Goal: Use online tool/utility: Utilize a website feature to perform a specific function

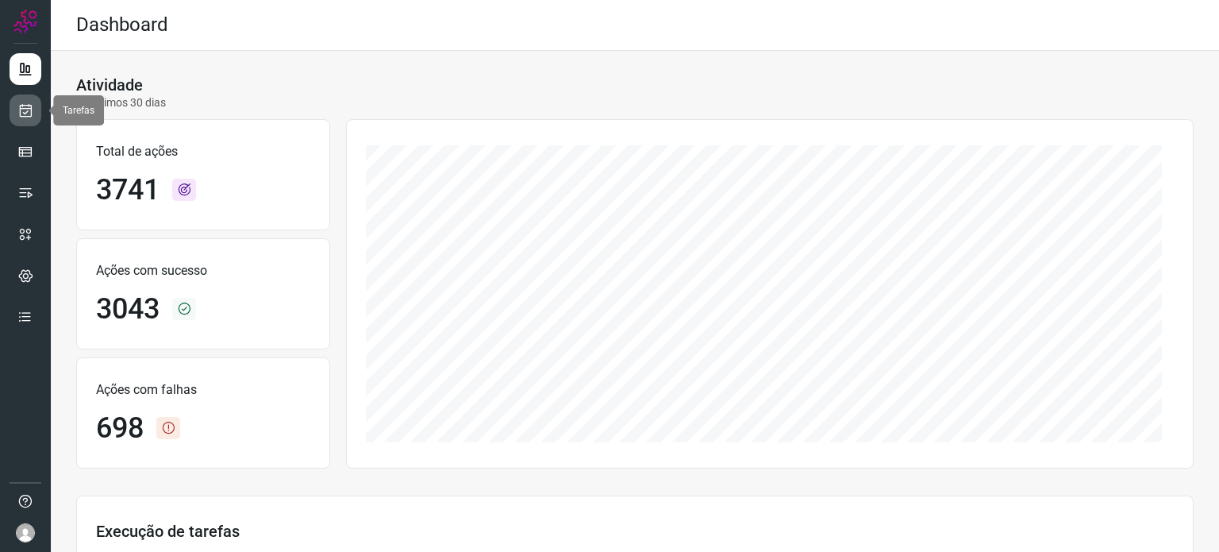
click at [19, 101] on link at bounding box center [26, 110] width 32 height 32
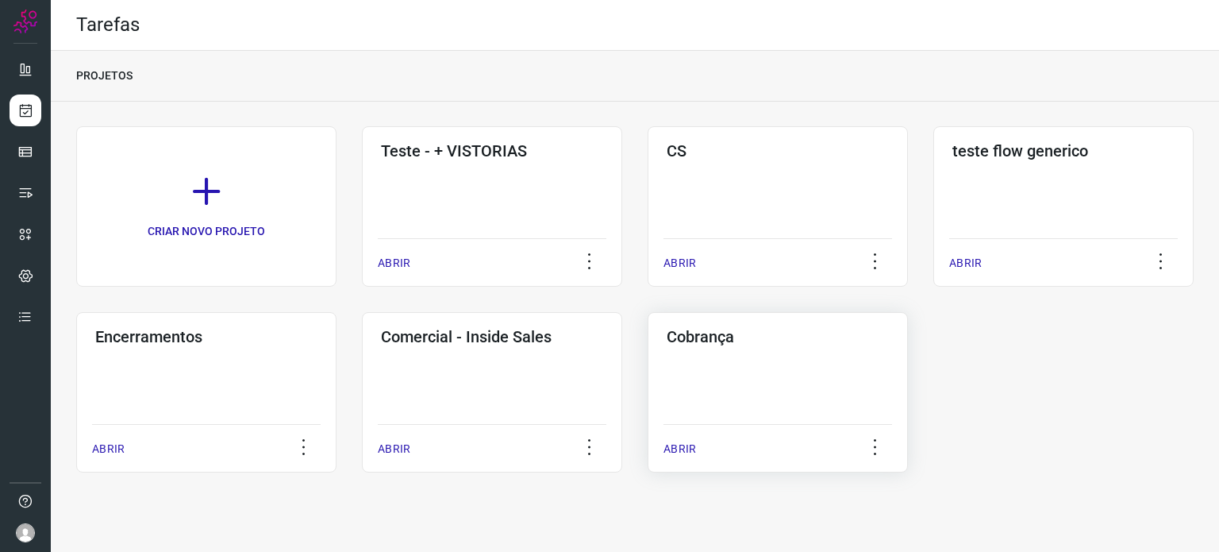
click at [844, 411] on div "Cobrança ABRIR" at bounding box center [778, 392] width 260 height 160
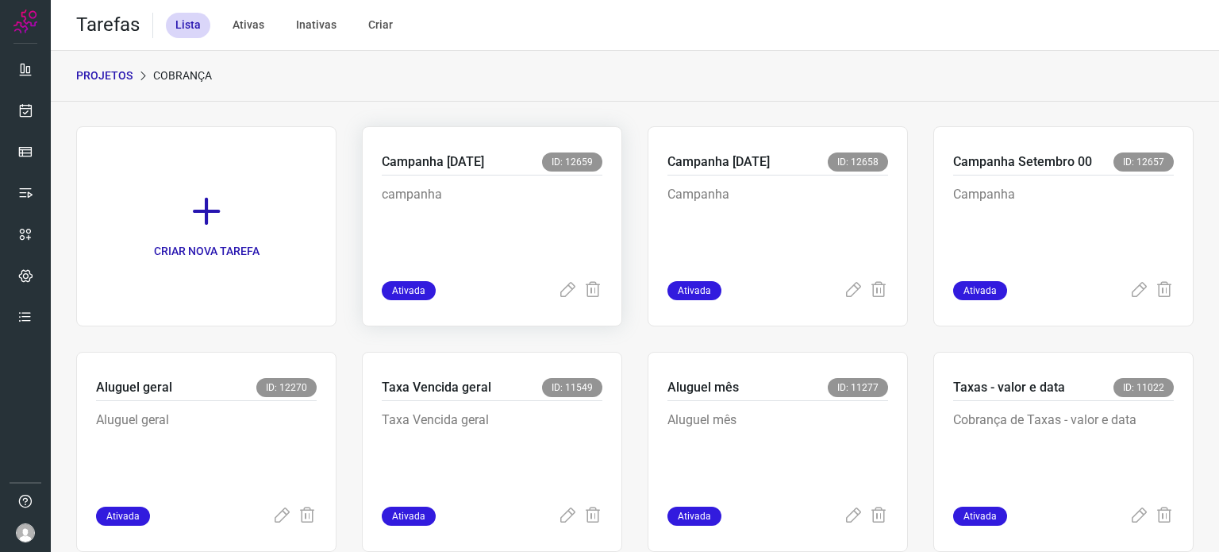
click at [515, 201] on p "campanha" at bounding box center [492, 224] width 221 height 79
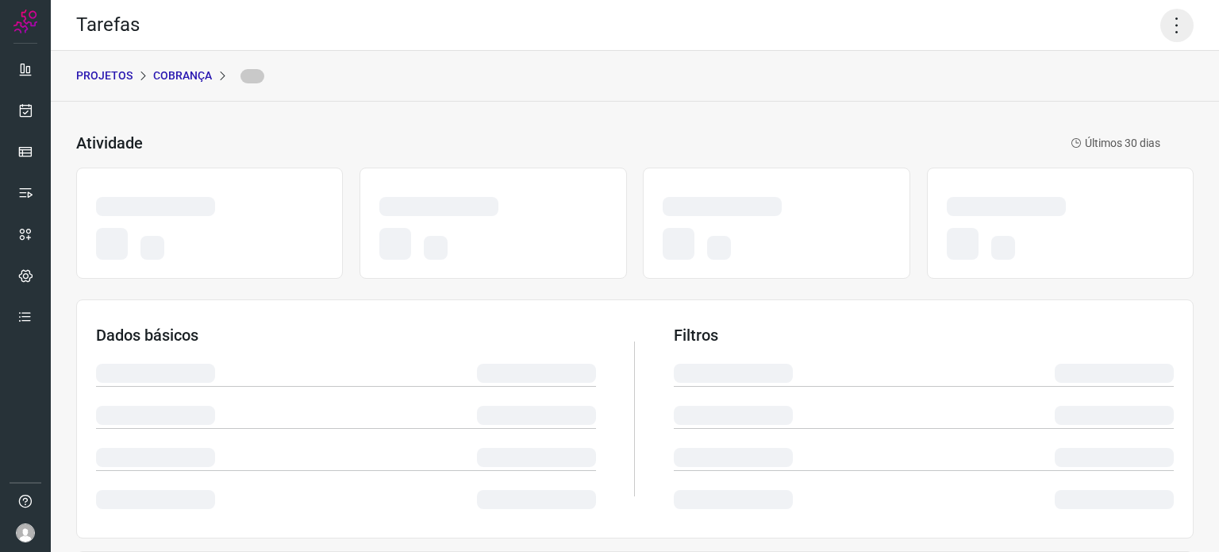
click at [1163, 33] on icon at bounding box center [1177, 25] width 33 height 33
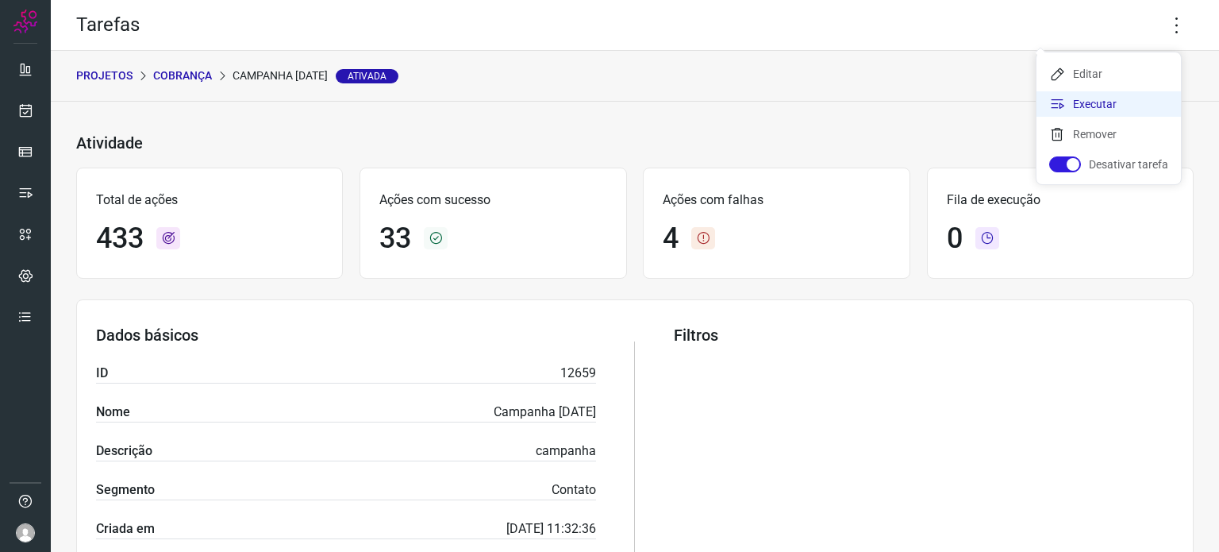
click at [1111, 98] on li "Executar" at bounding box center [1109, 103] width 144 height 25
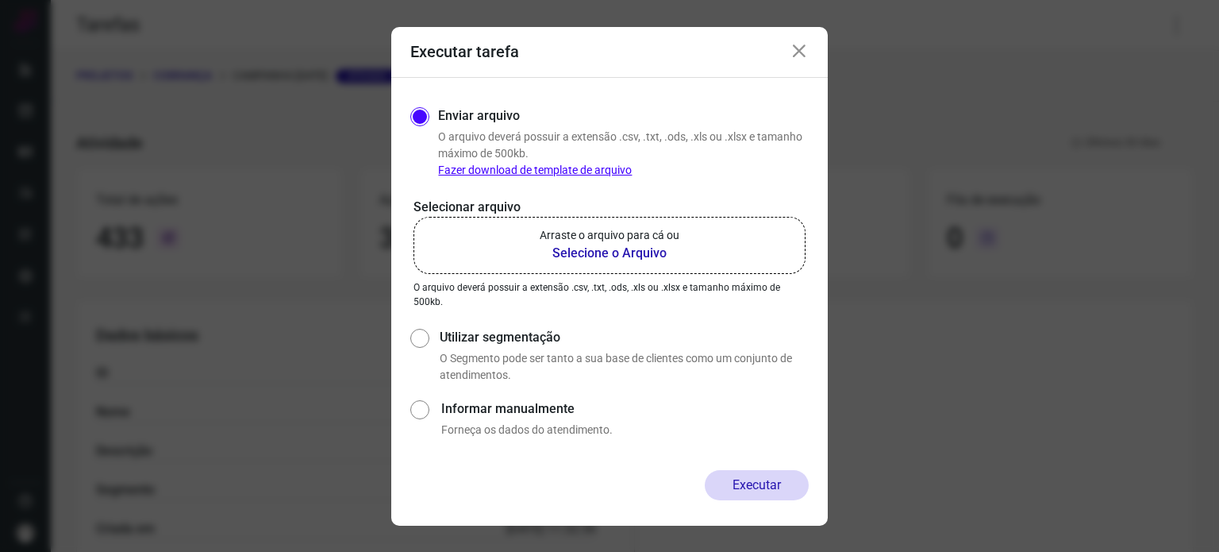
click at [598, 252] on b "Selecione o Arquivo" at bounding box center [610, 253] width 140 height 19
click at [0, 0] on input "Arraste o arquivo para cá ou Selecione o Arquivo" at bounding box center [0, 0] width 0 height 0
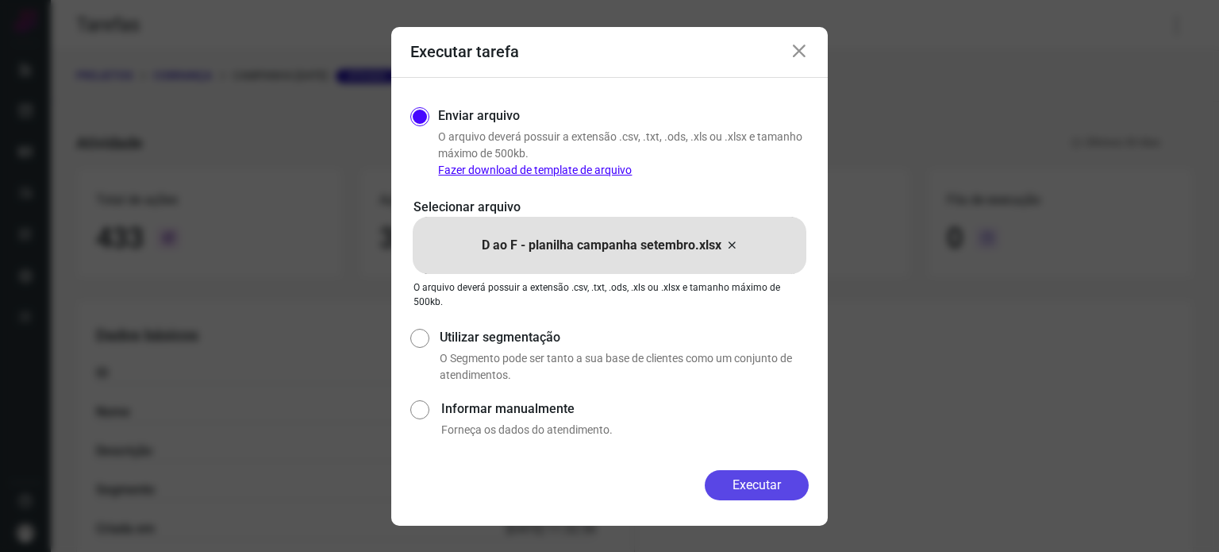
click at [753, 475] on button "Executar" at bounding box center [757, 485] width 104 height 30
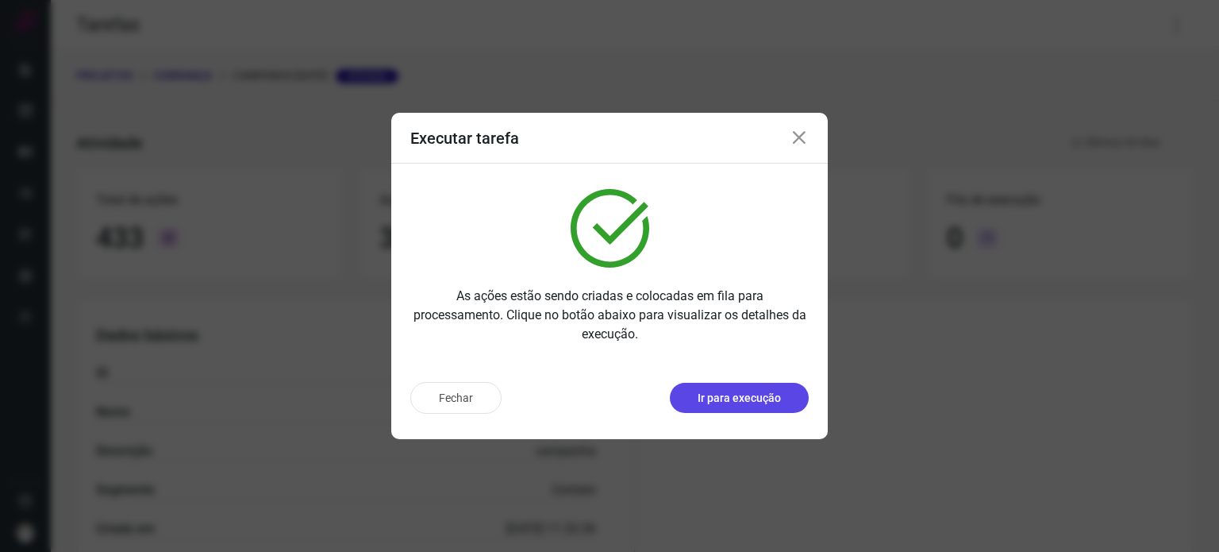
click at [711, 396] on p "Ir para execução" at bounding box center [739, 398] width 83 height 17
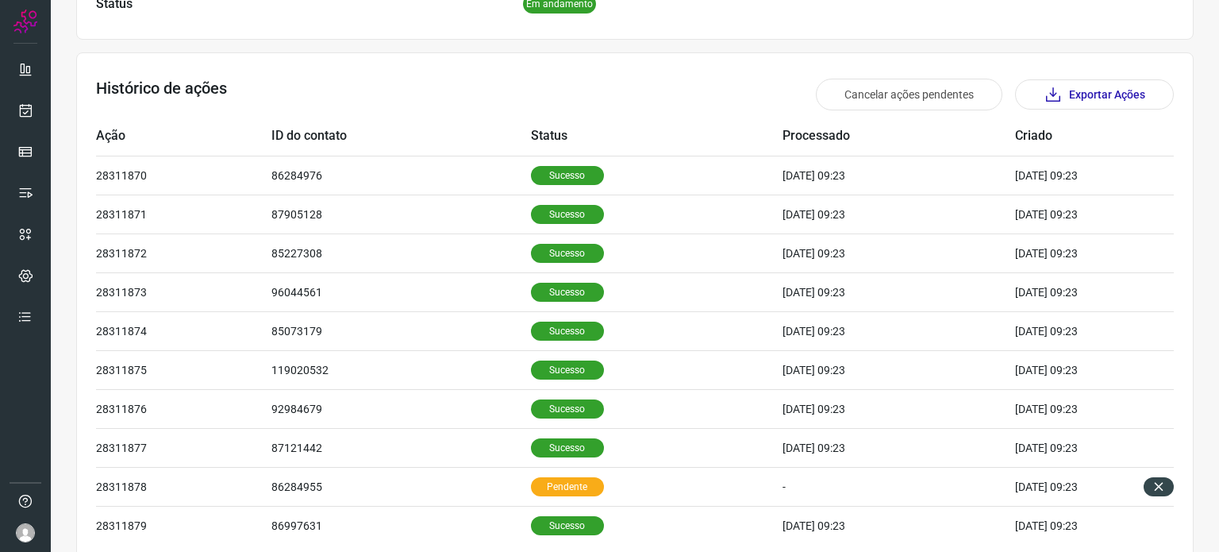
scroll to position [492, 0]
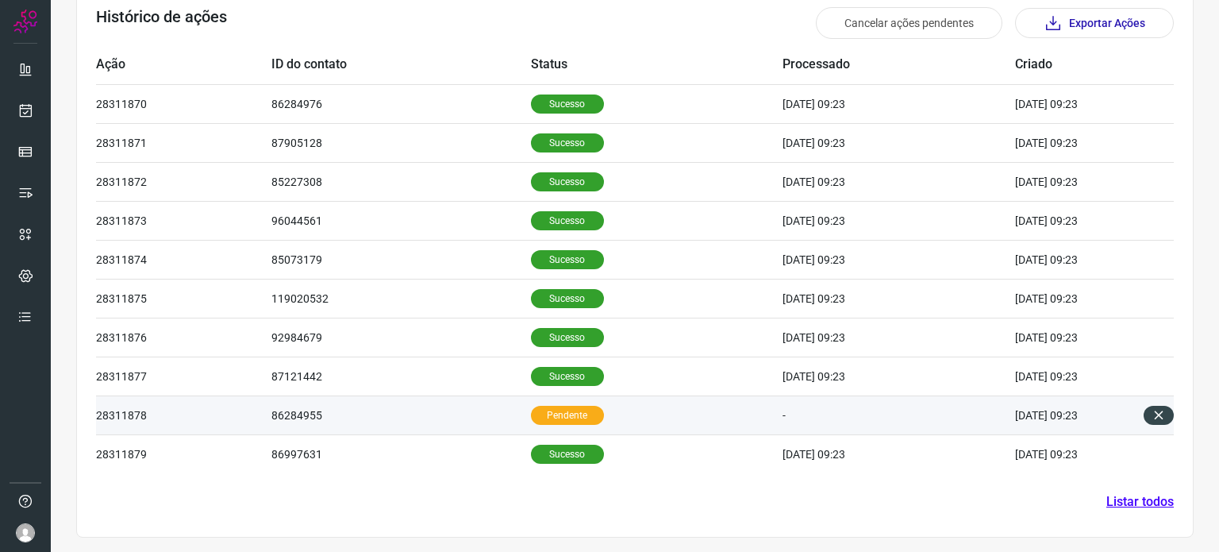
click at [489, 420] on td "86284955" at bounding box center [402, 414] width 260 height 39
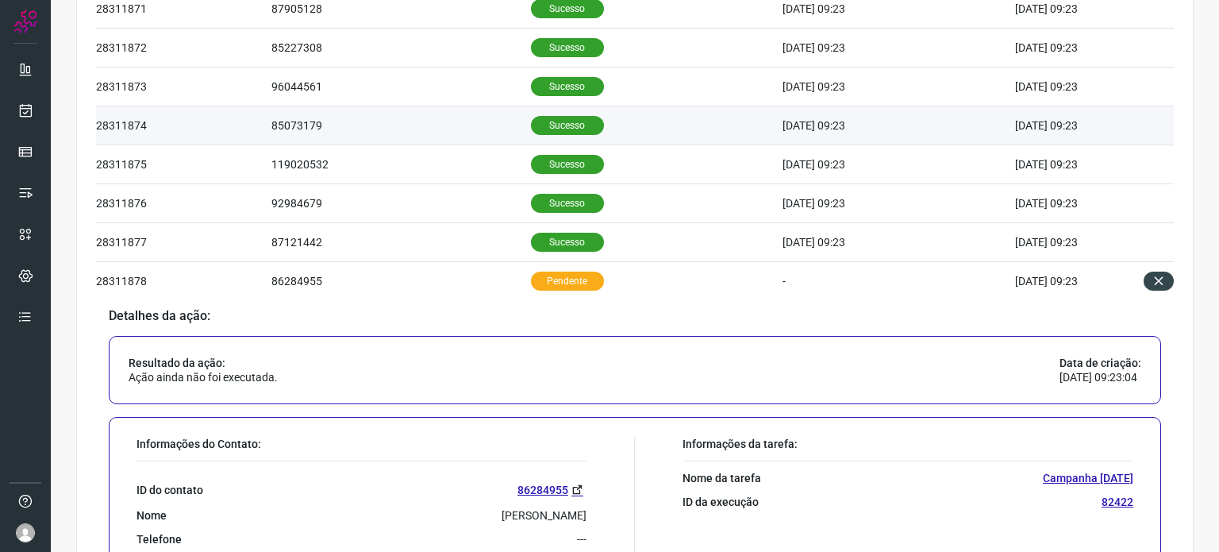
scroll to position [400, 0]
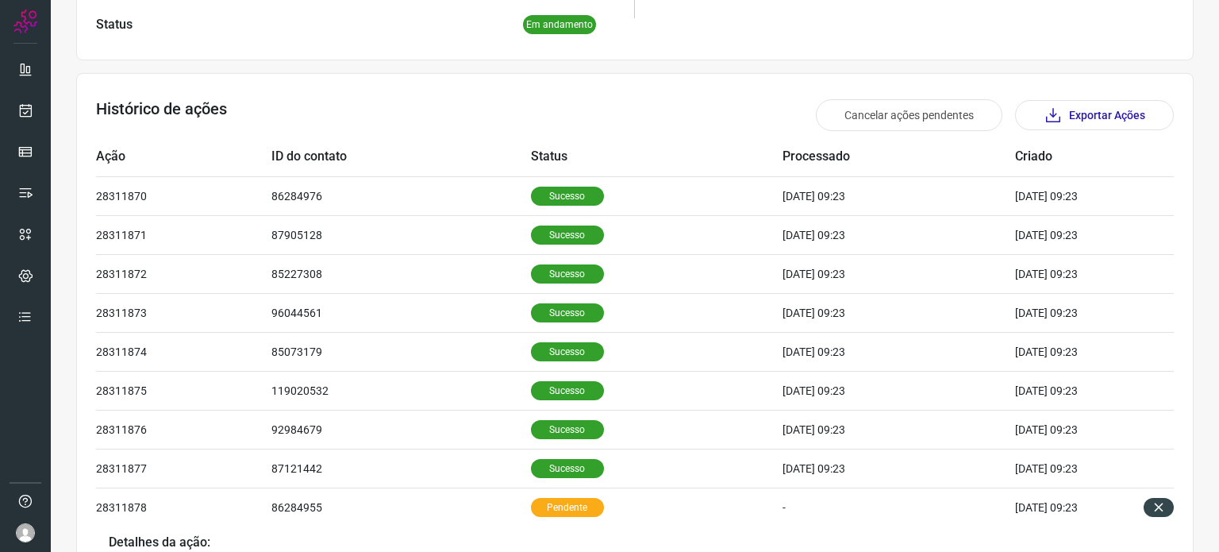
click at [553, 111] on div "Histórico de ações Cancelar ações pendentes Exportar Ações" at bounding box center [635, 115] width 1078 height 32
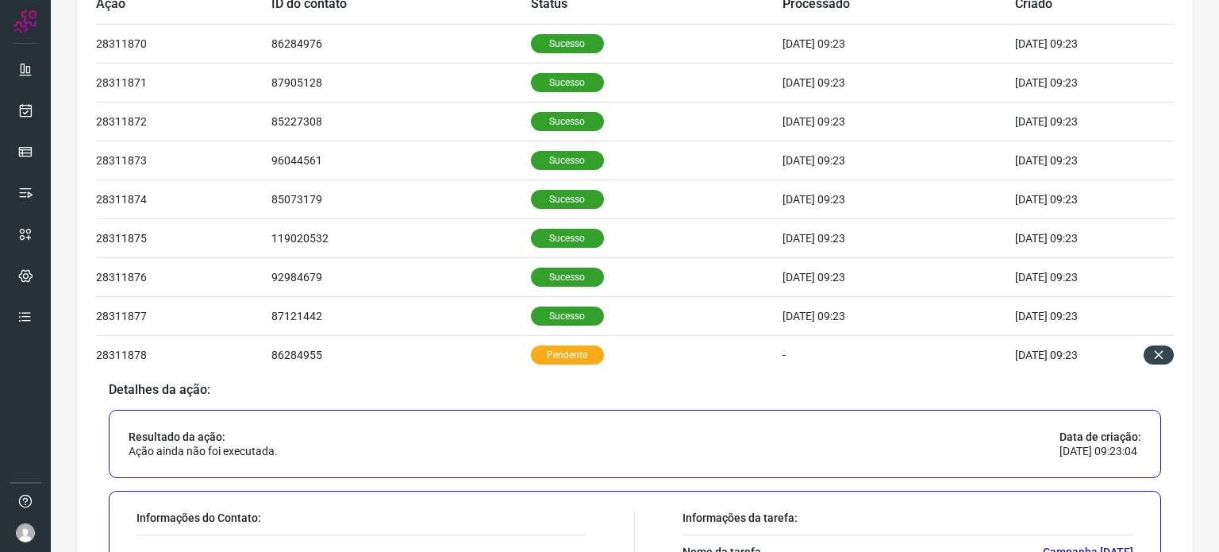
scroll to position [876, 0]
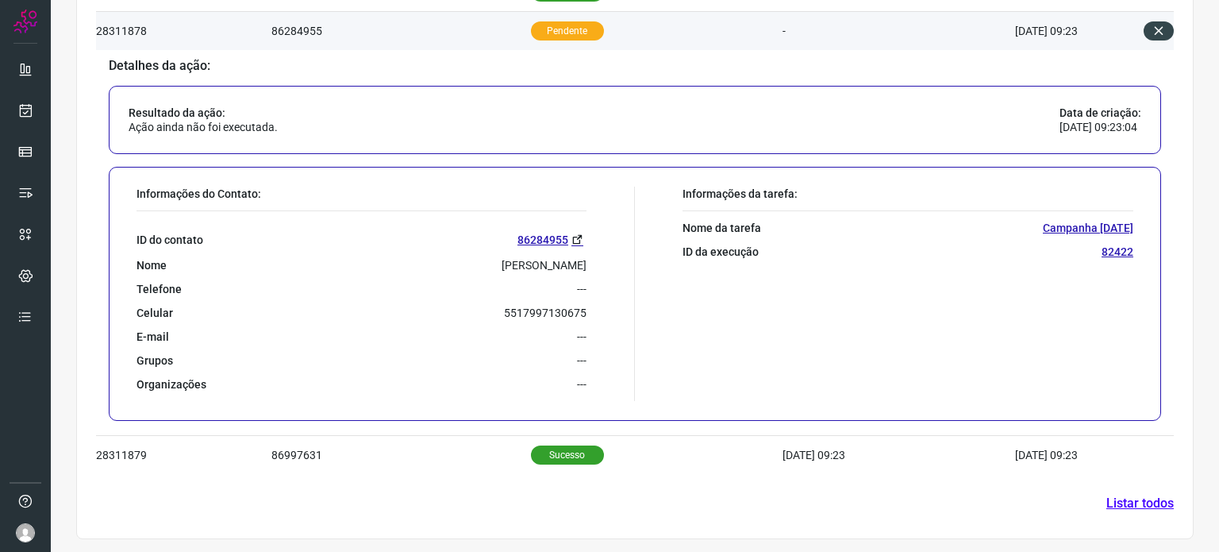
click at [568, 29] on p "Pendente" at bounding box center [567, 30] width 73 height 19
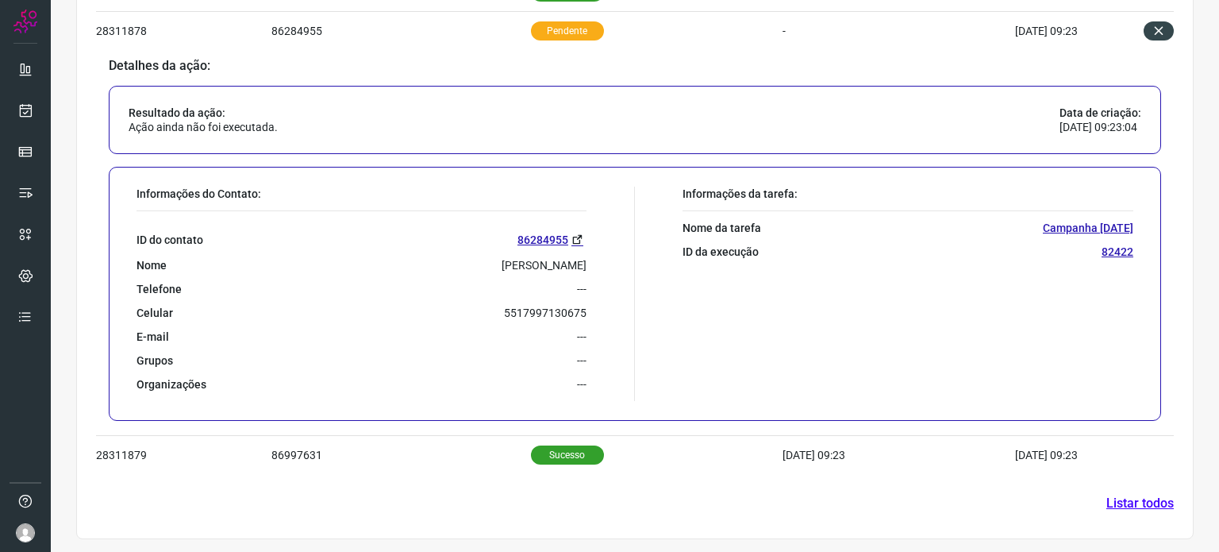
scroll to position [492, 0]
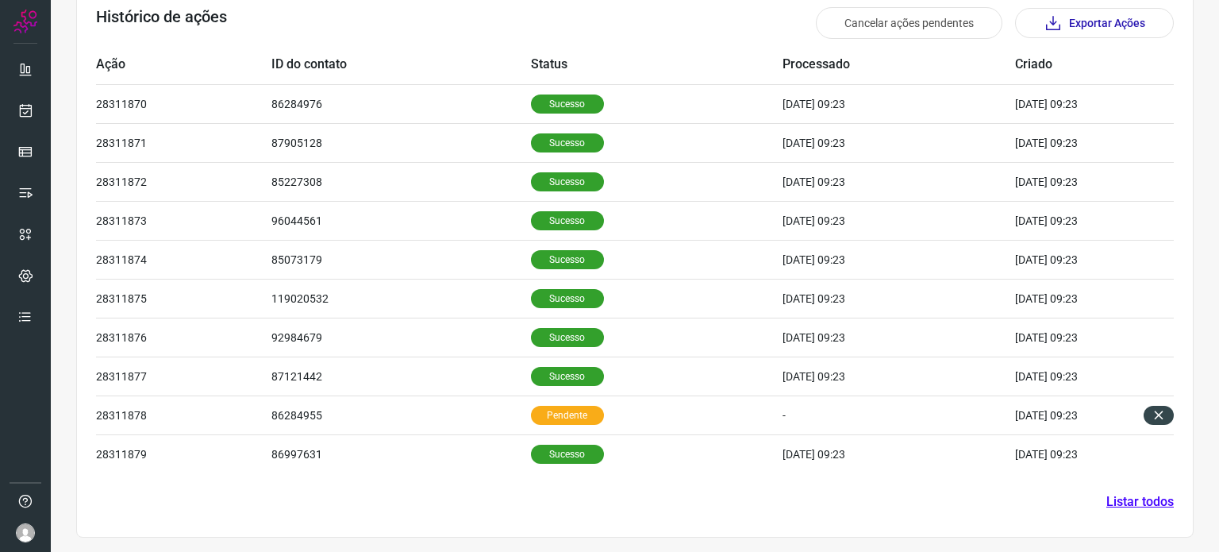
click at [1145, 501] on link "Listar todos" at bounding box center [1140, 501] width 67 height 19
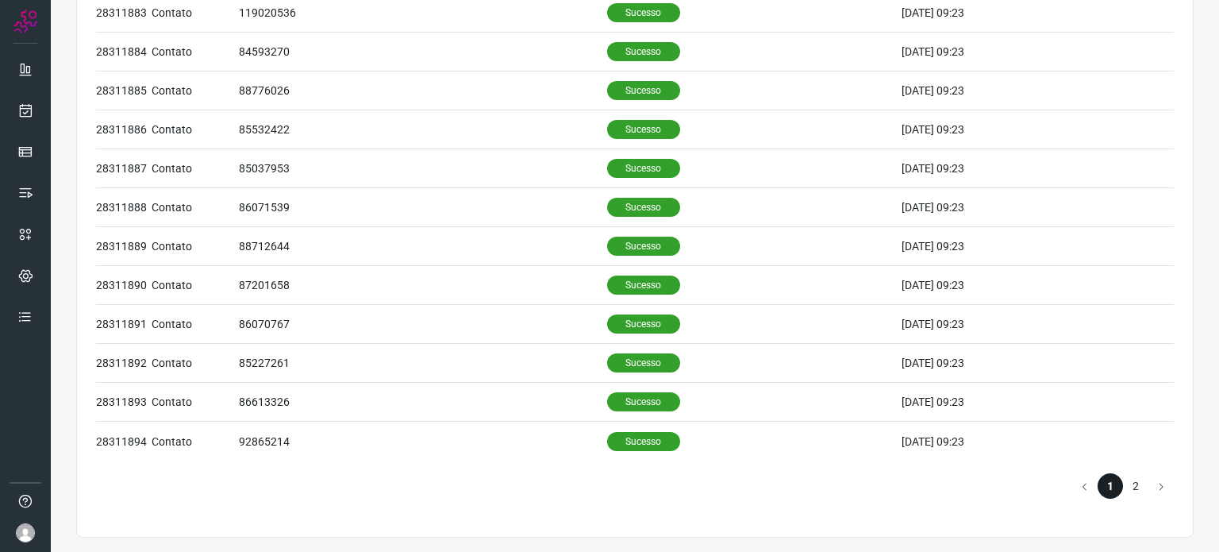
scroll to position [651, 0]
click at [1127, 481] on li "2" at bounding box center [1135, 485] width 25 height 25
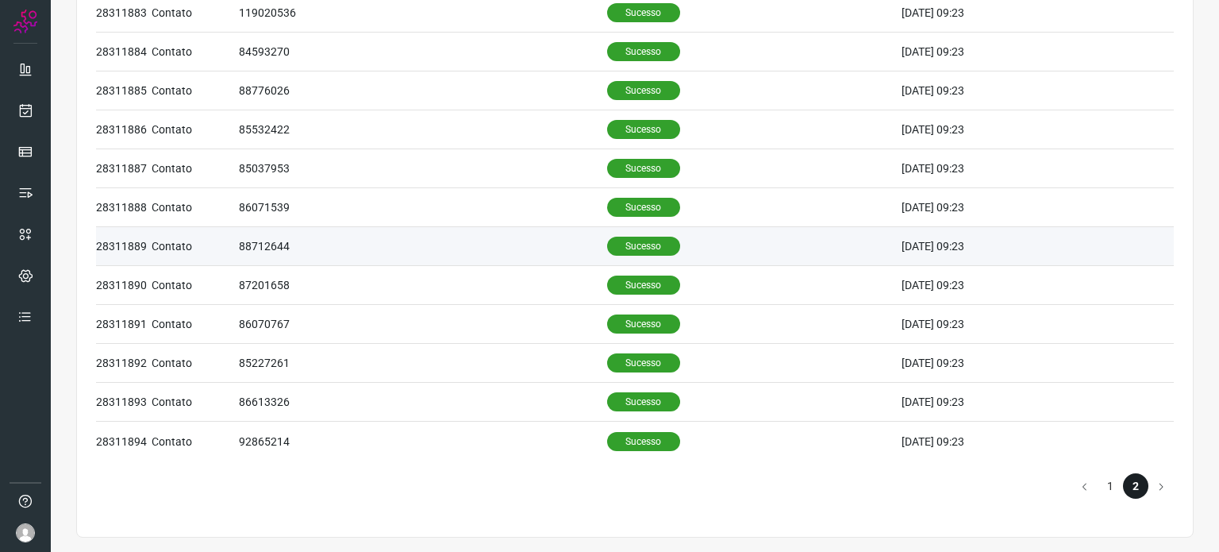
scroll to position [184, 0]
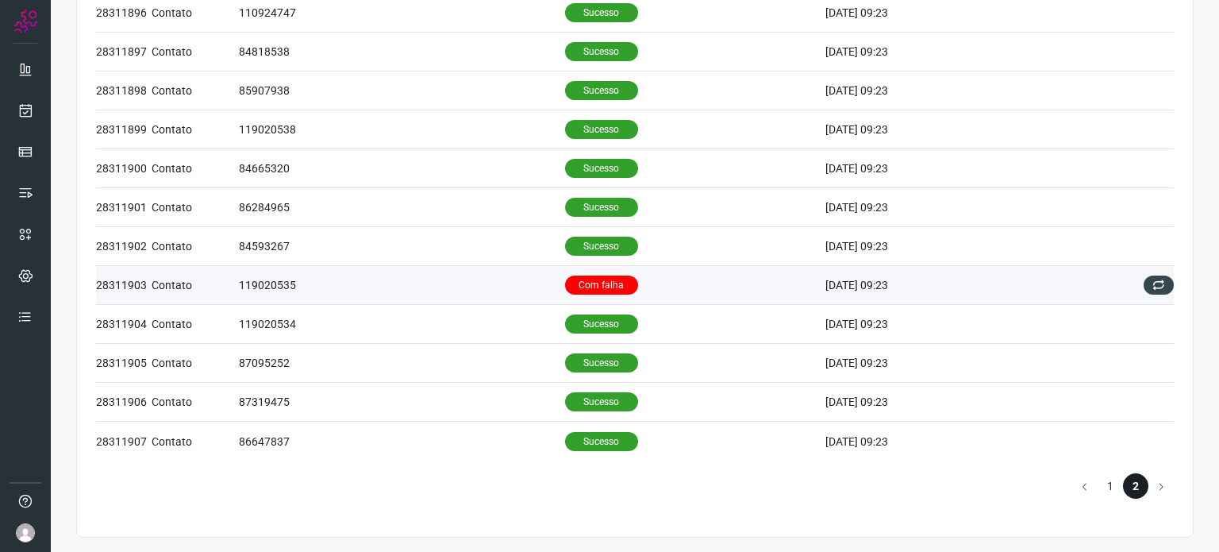
click at [645, 289] on td "Com falha" at bounding box center [695, 285] width 260 height 39
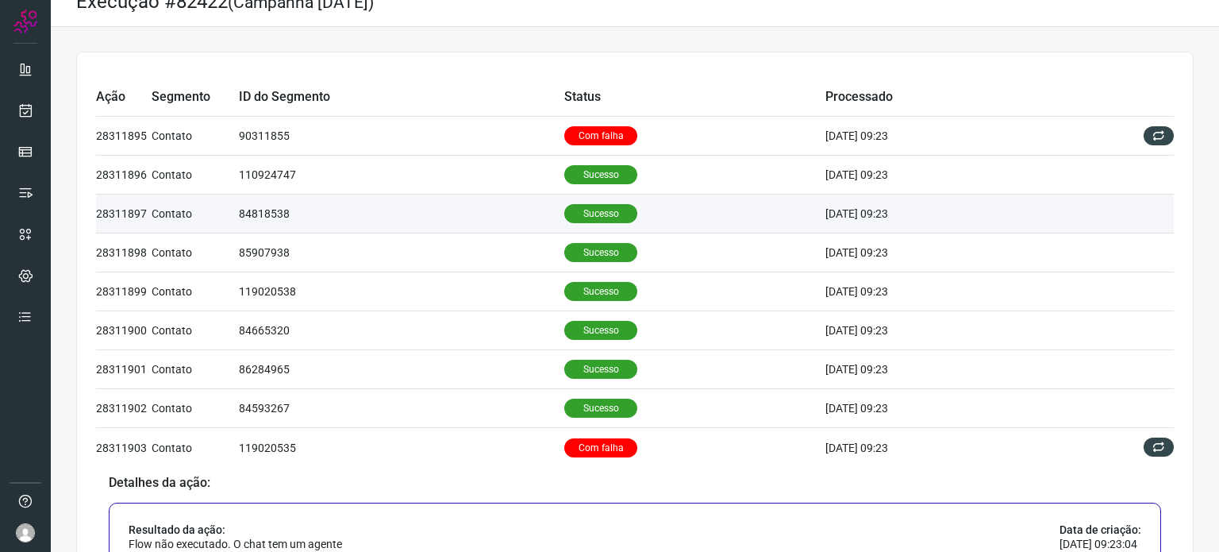
scroll to position [0, 0]
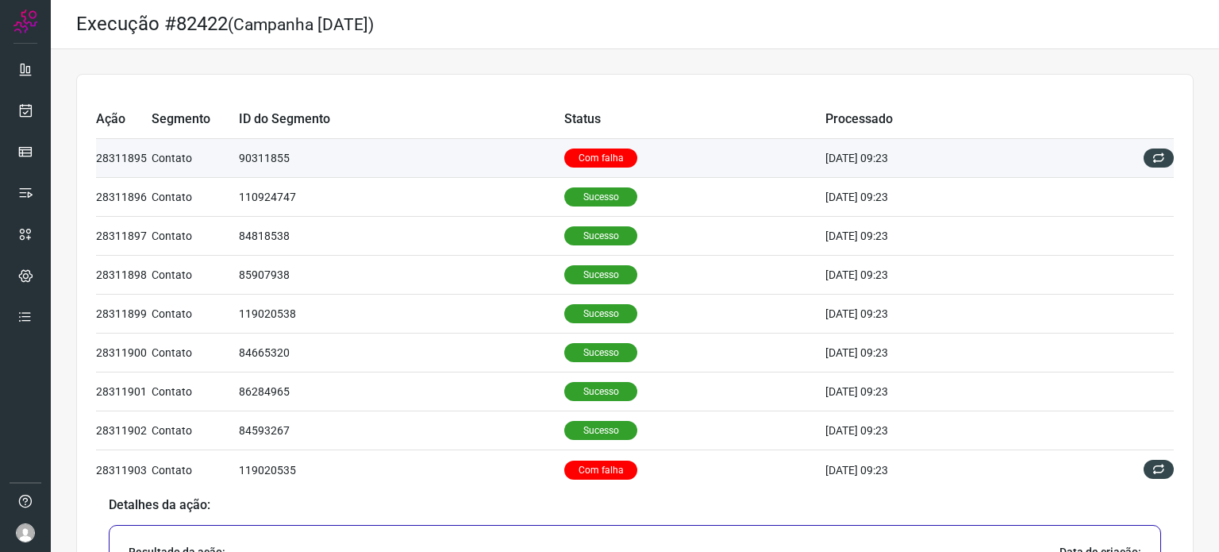
click at [564, 149] on td "Com falha" at bounding box center [694, 158] width 260 height 39
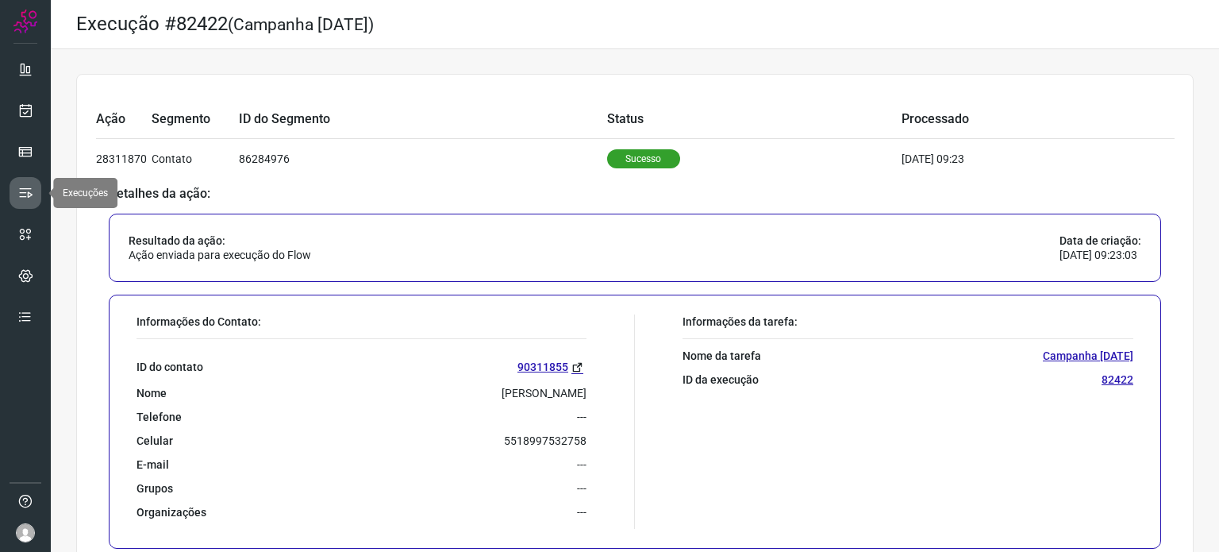
click at [32, 207] on link at bounding box center [26, 193] width 32 height 32
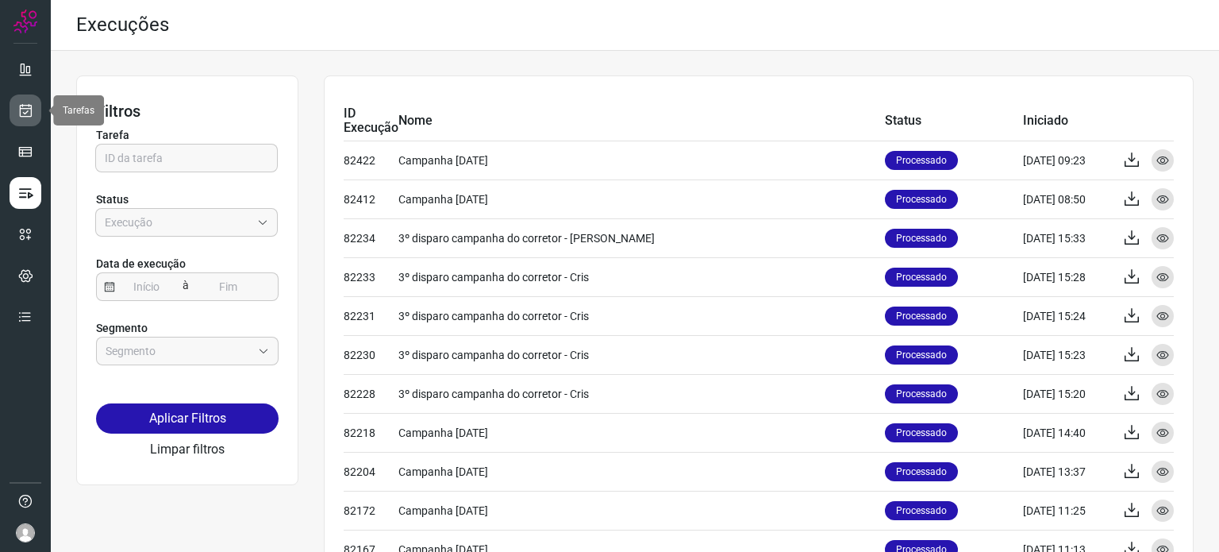
click at [31, 109] on icon at bounding box center [25, 110] width 17 height 16
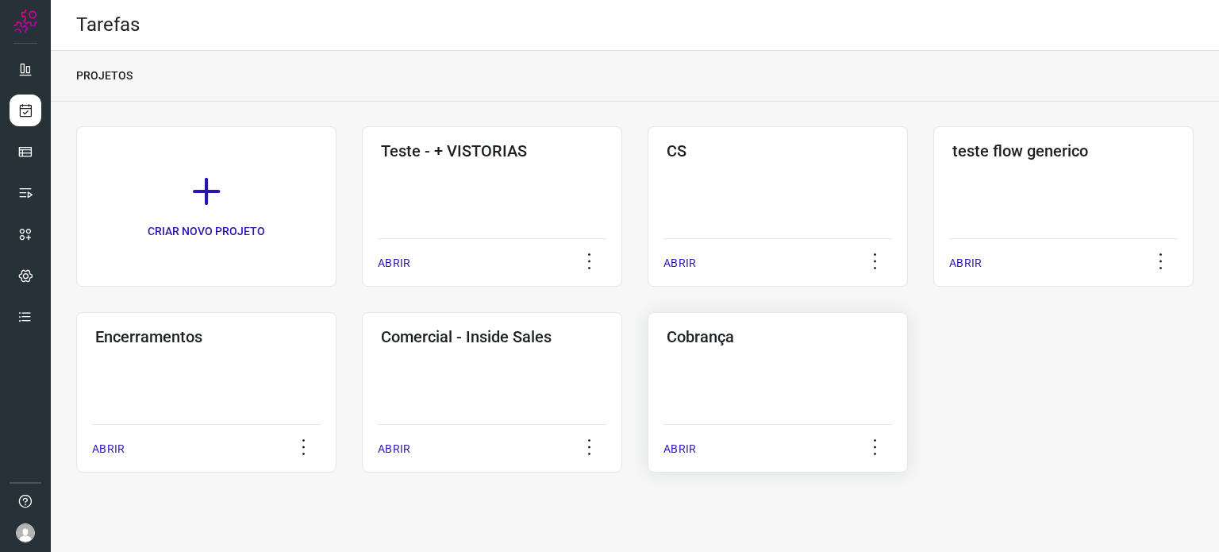
click at [718, 355] on div "Cobrança ABRIR" at bounding box center [778, 392] width 260 height 160
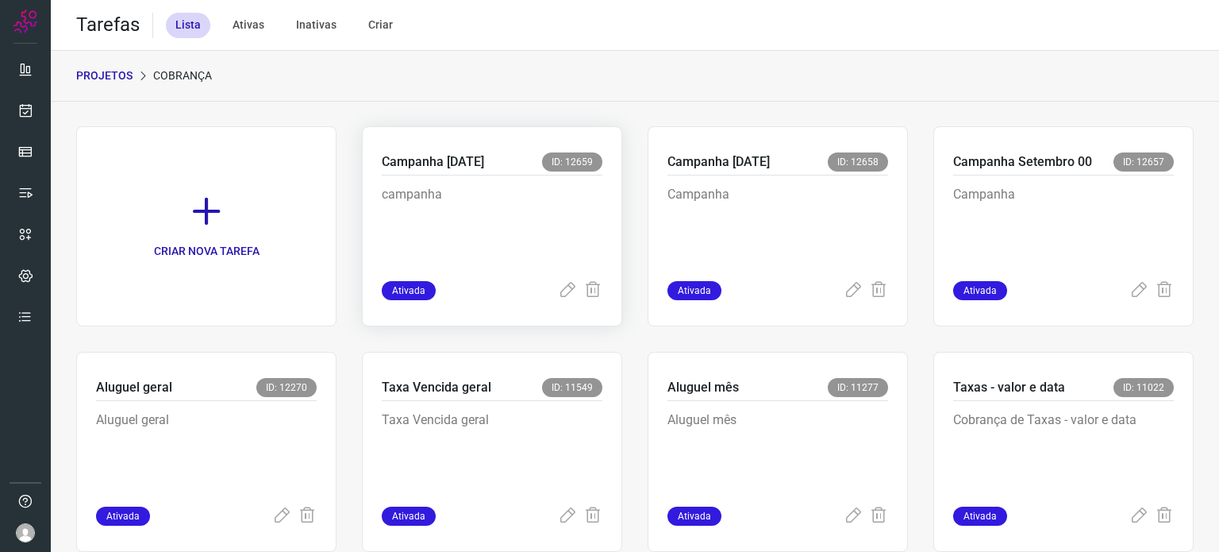
click at [564, 194] on p "campanha" at bounding box center [492, 224] width 221 height 79
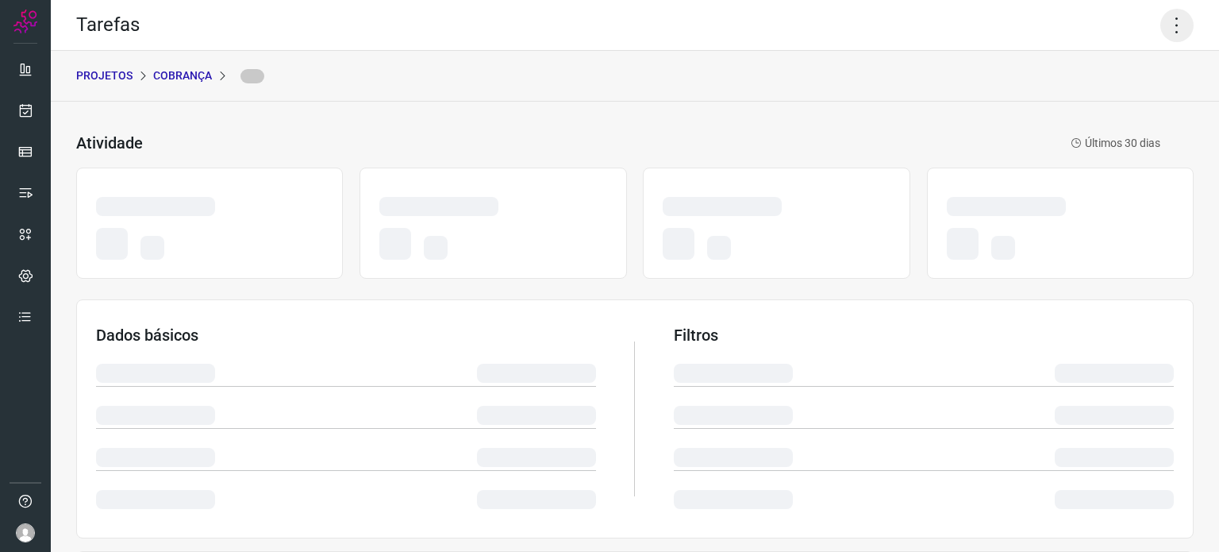
drag, startPoint x: 1184, startPoint y: 31, endPoint x: 1169, endPoint y: 29, distance: 16.1
click at [1169, 29] on div "Tarefas" at bounding box center [635, 25] width 1169 height 51
click at [1169, 29] on icon at bounding box center [1177, 25] width 33 height 33
click at [1161, 33] on icon at bounding box center [1177, 25] width 33 height 33
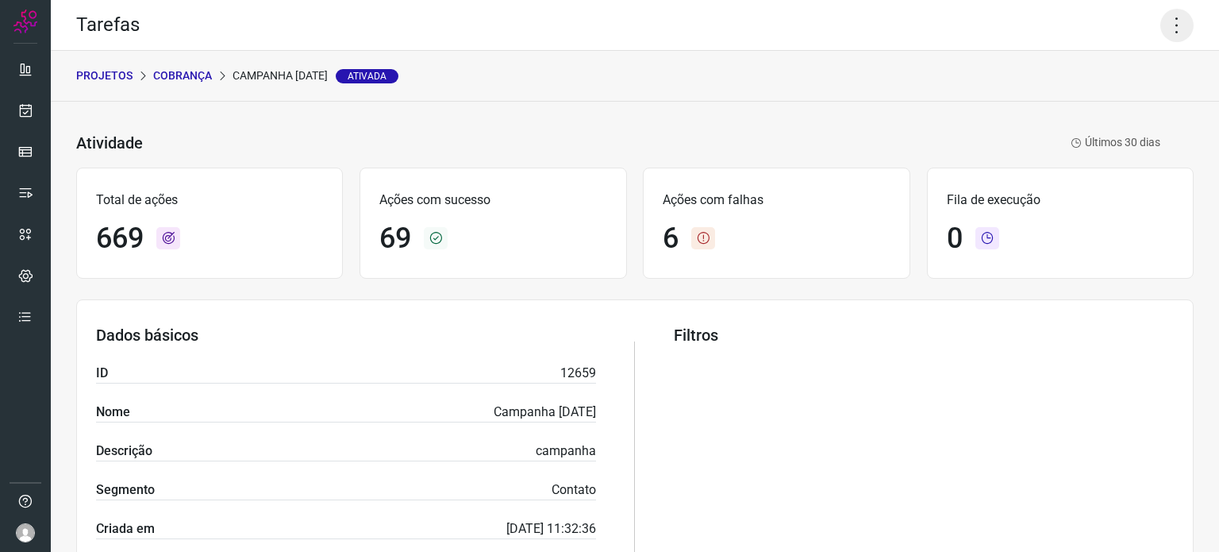
click at [1161, 33] on icon at bounding box center [1177, 25] width 33 height 33
click at [1115, 98] on li "Executar" at bounding box center [1109, 103] width 144 height 25
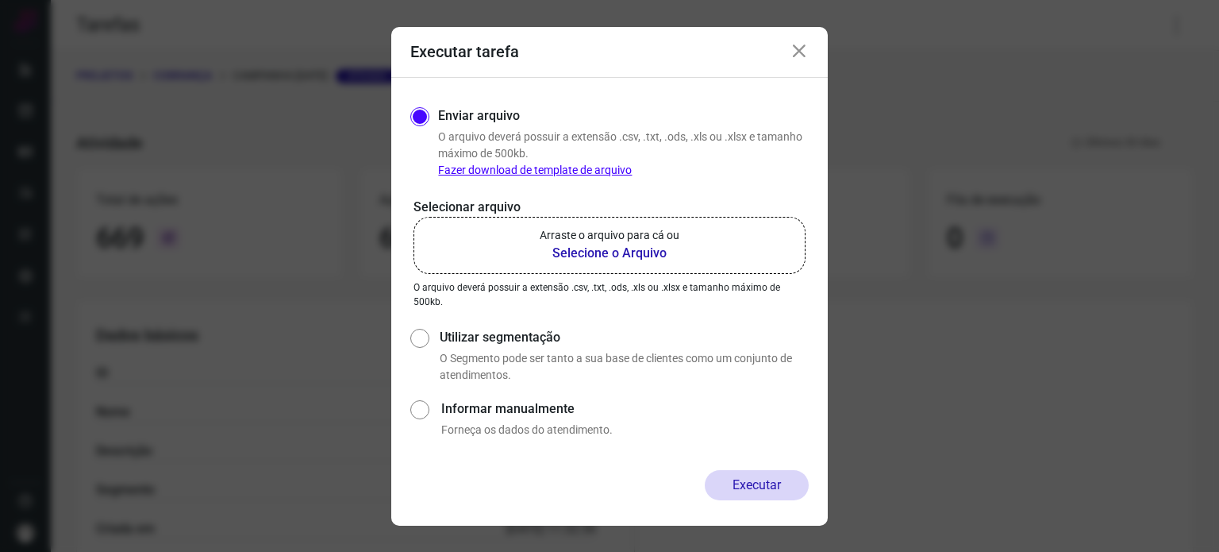
click at [619, 266] on label "Arraste o arquivo para cá ou Selecione o Arquivo" at bounding box center [610, 245] width 392 height 57
click at [0, 0] on input "Arraste o arquivo para cá ou Selecione o Arquivo" at bounding box center [0, 0] width 0 height 0
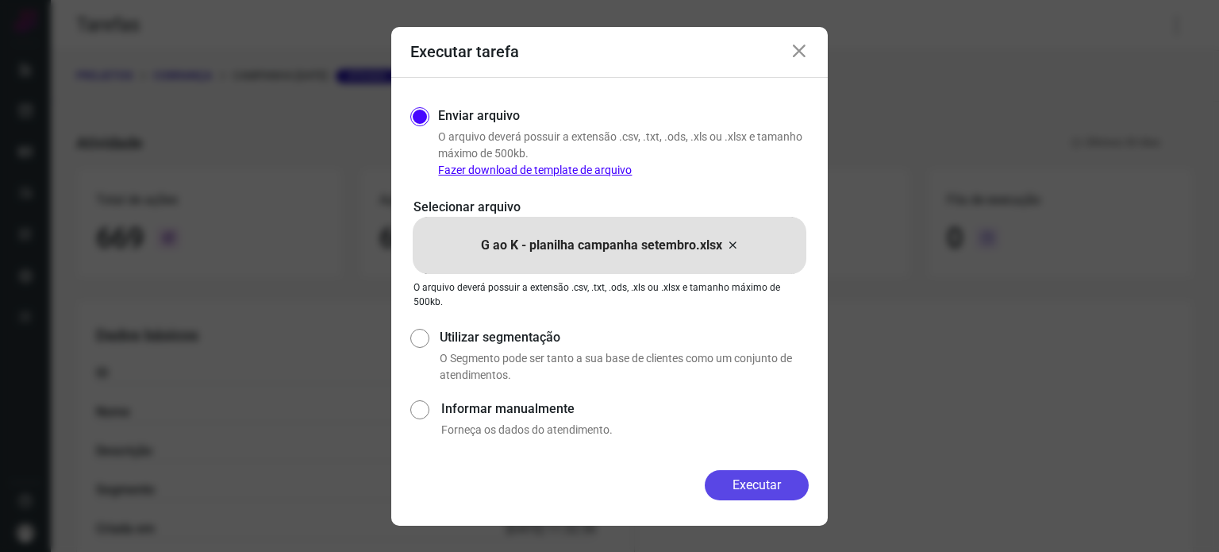
click at [754, 486] on button "Executar" at bounding box center [757, 485] width 104 height 30
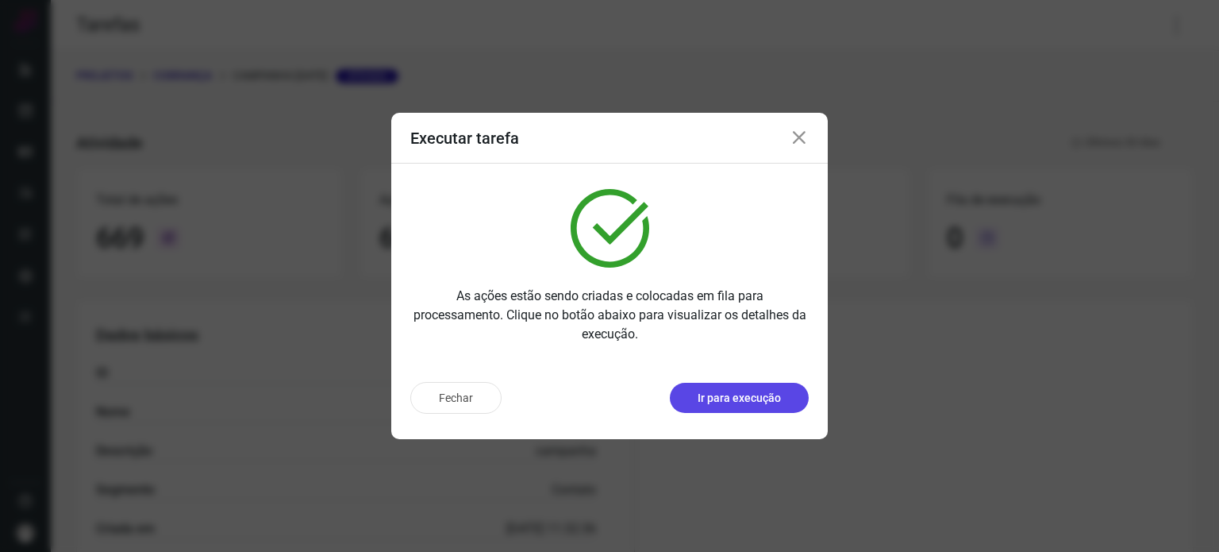
click at [742, 399] on p "Ir para execução" at bounding box center [739, 398] width 83 height 17
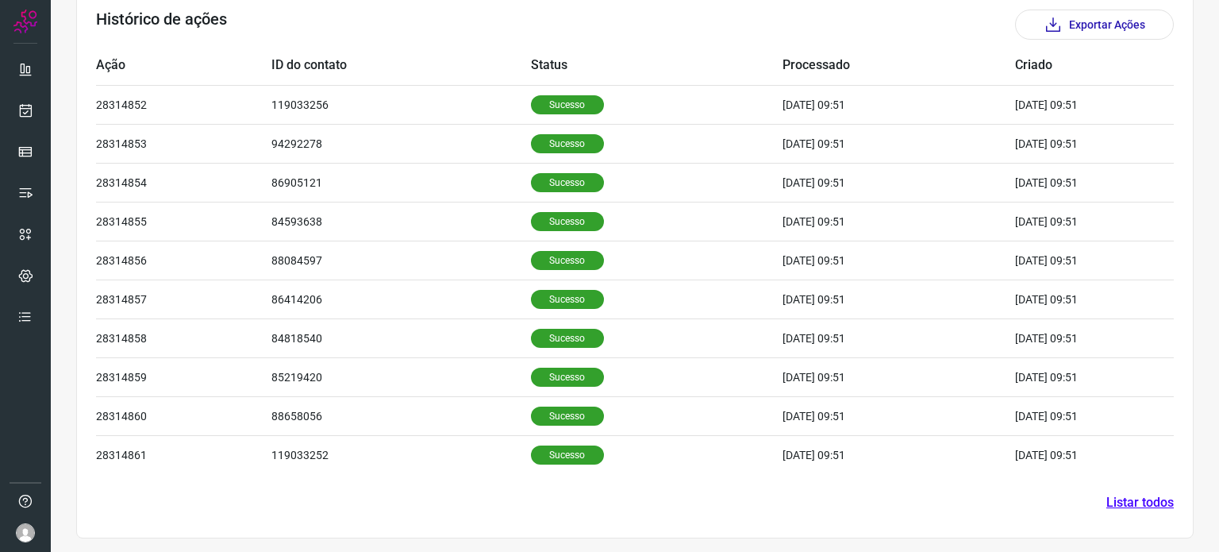
scroll to position [491, 0]
click at [1144, 511] on section "Histórico de ações Exportar Ações Ação ID do contato Status Processado Criado 2…" at bounding box center [635, 260] width 1118 height 555
click at [1134, 504] on link "Listar todos" at bounding box center [1140, 501] width 67 height 19
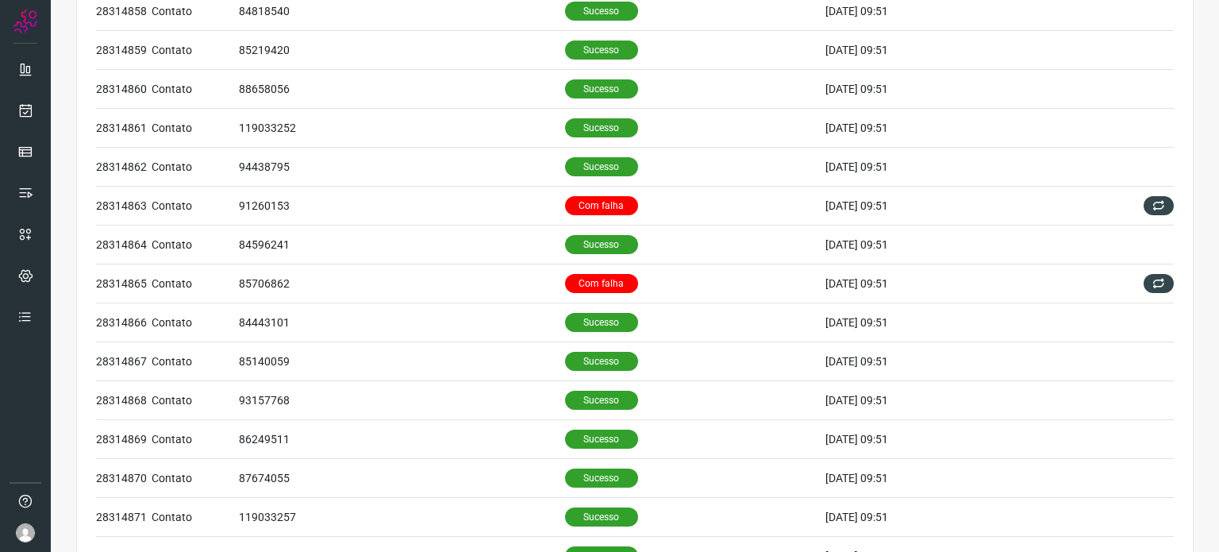
scroll to position [381, 0]
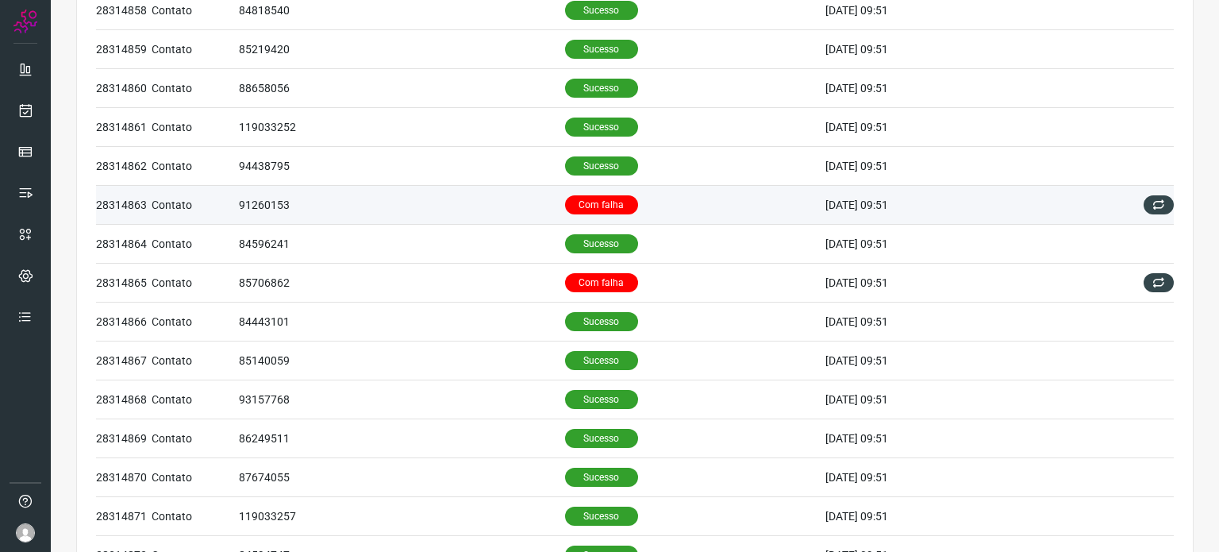
click at [614, 206] on p "Com falha" at bounding box center [601, 204] width 73 height 19
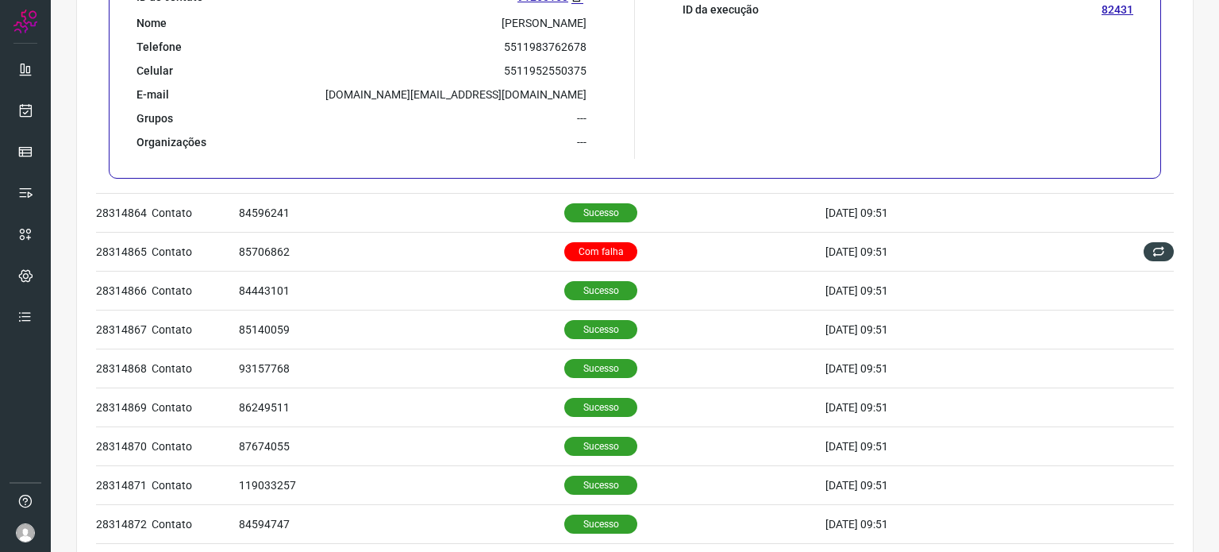
scroll to position [857, 0]
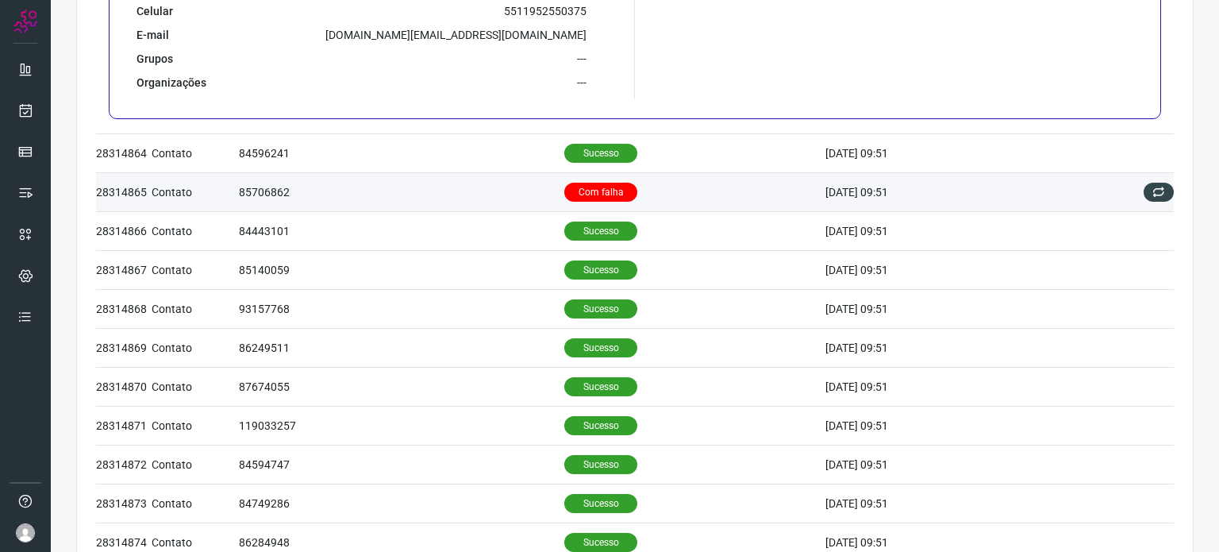
click at [565, 184] on p "Com falha" at bounding box center [600, 192] width 73 height 19
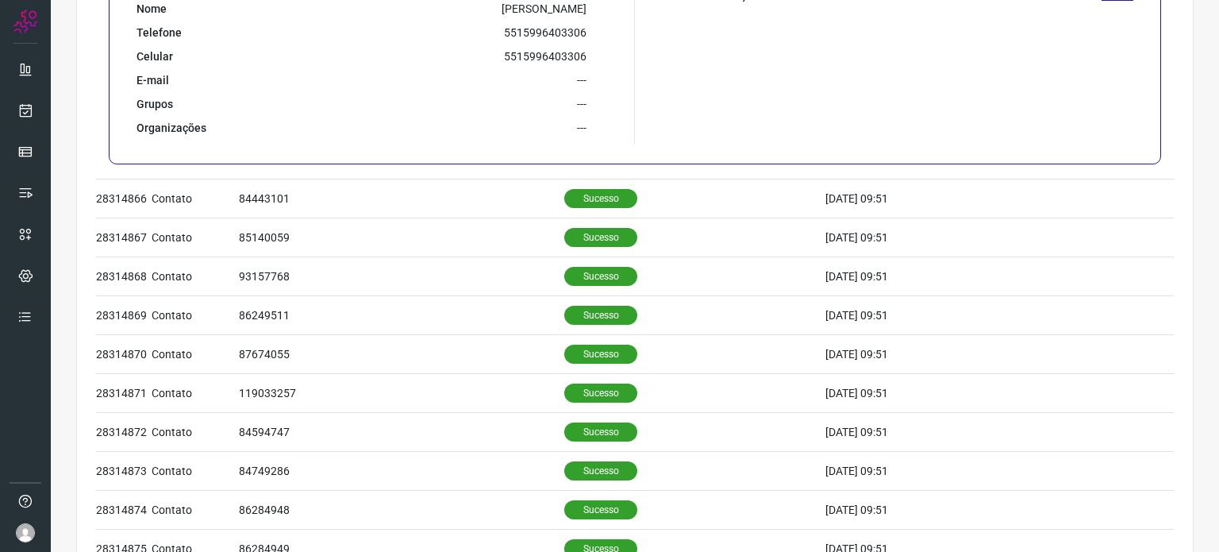
scroll to position [1036, 0]
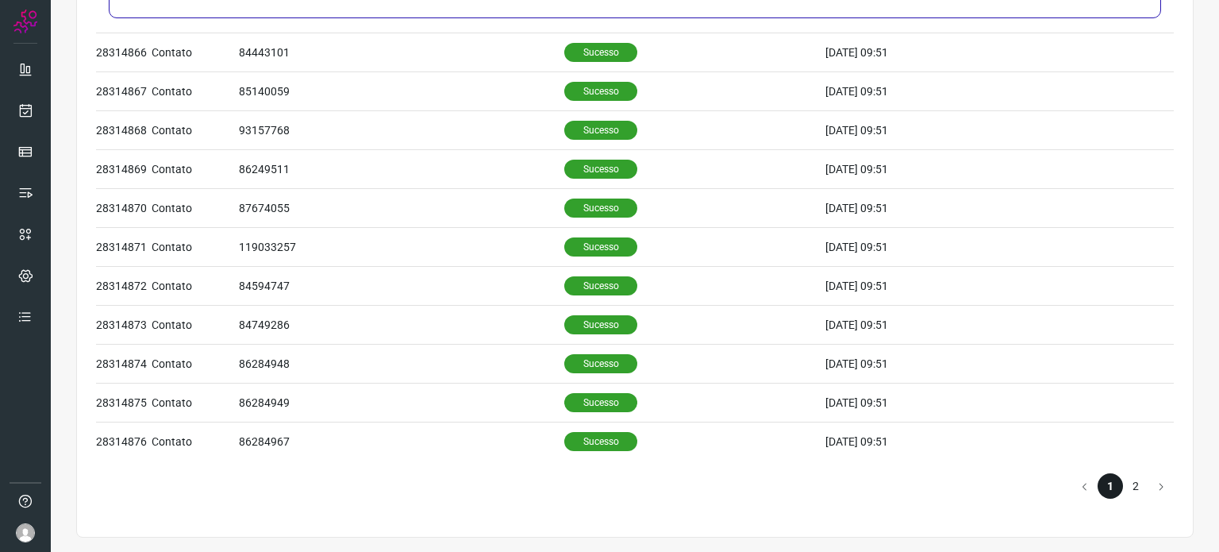
click at [1123, 490] on li "2" at bounding box center [1135, 485] width 25 height 25
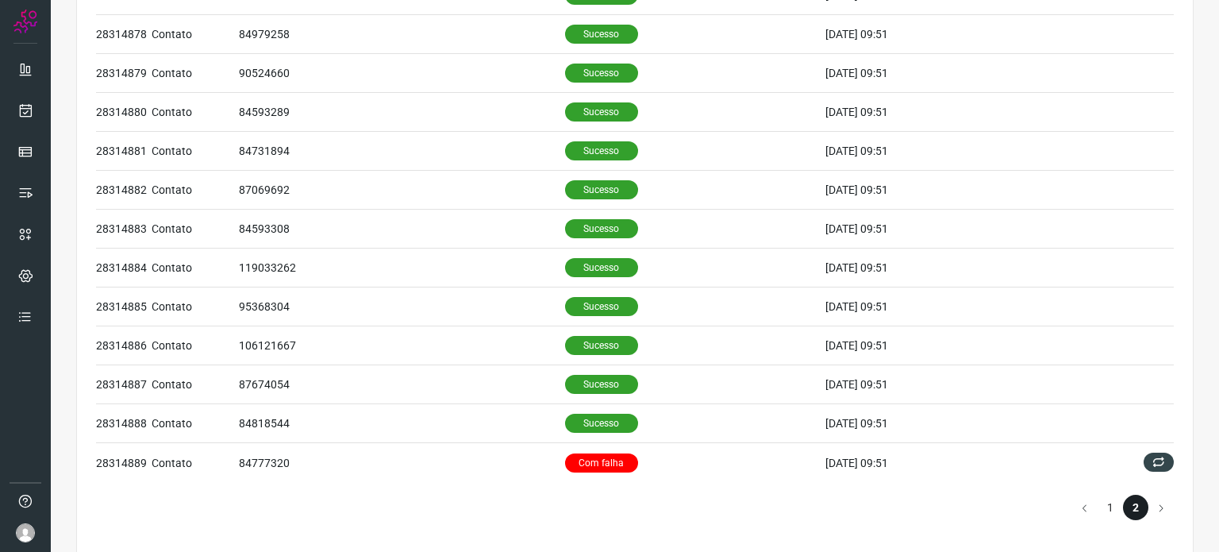
scroll to position [184, 0]
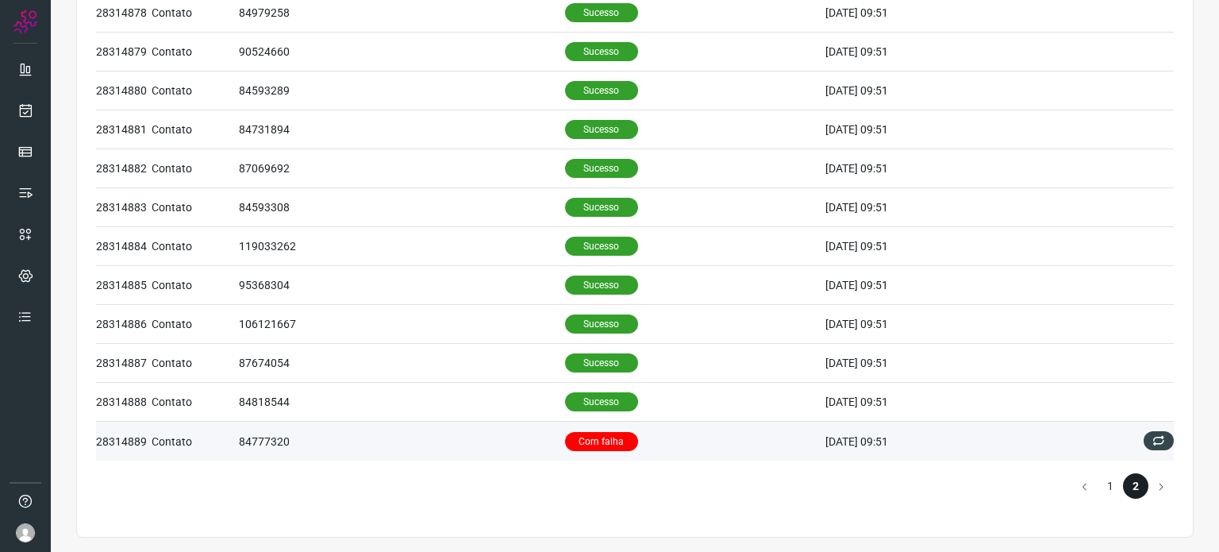
click at [480, 422] on td "84777320" at bounding box center [402, 441] width 326 height 39
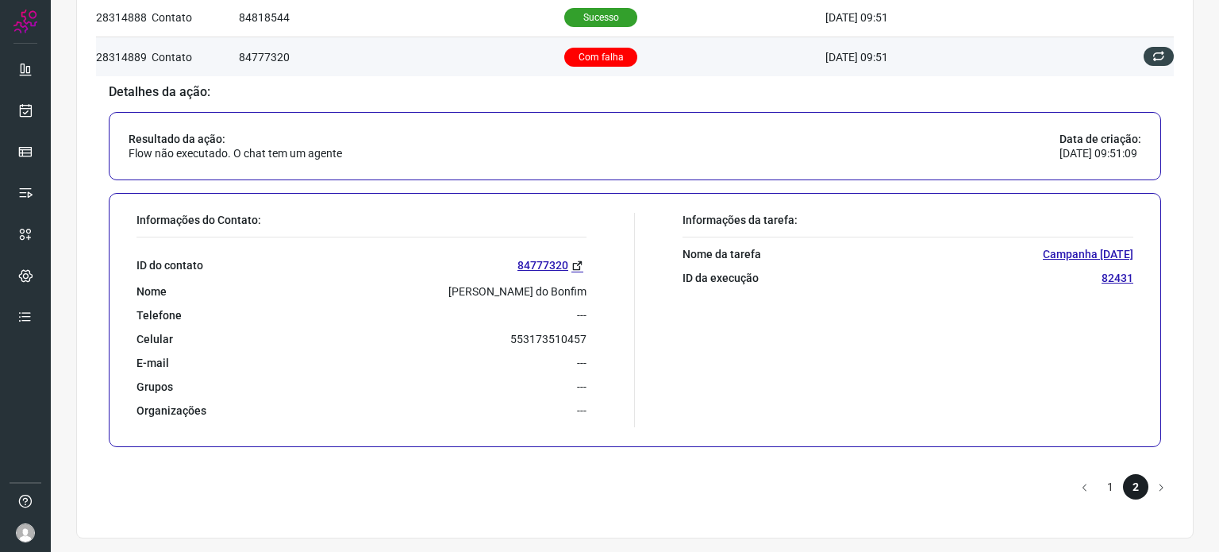
scroll to position [568, 0]
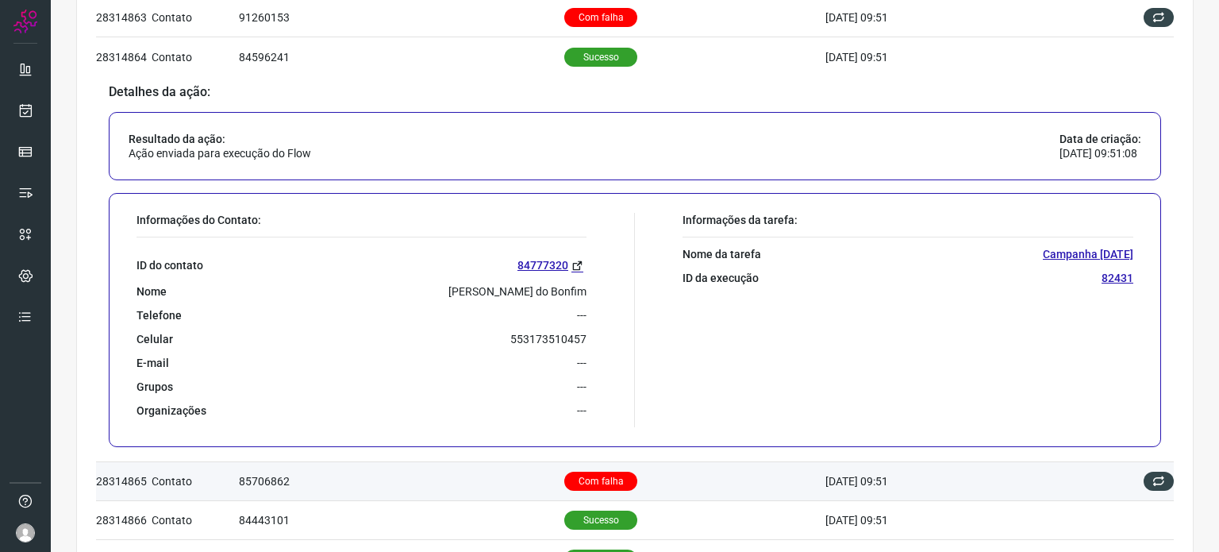
click at [434, 471] on td "85706862" at bounding box center [401, 480] width 325 height 39
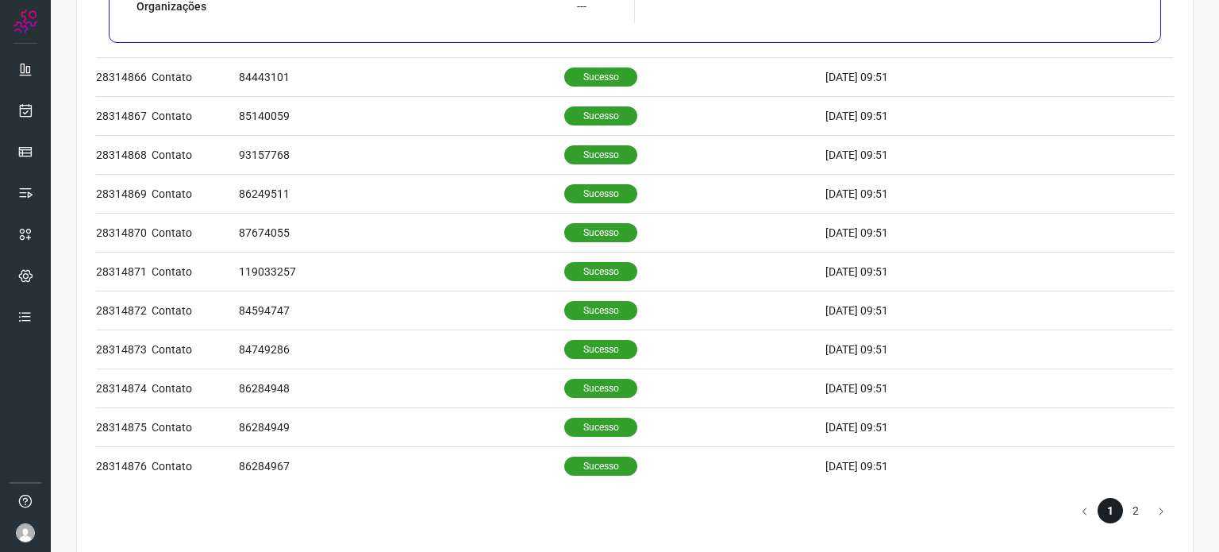
scroll to position [1036, 0]
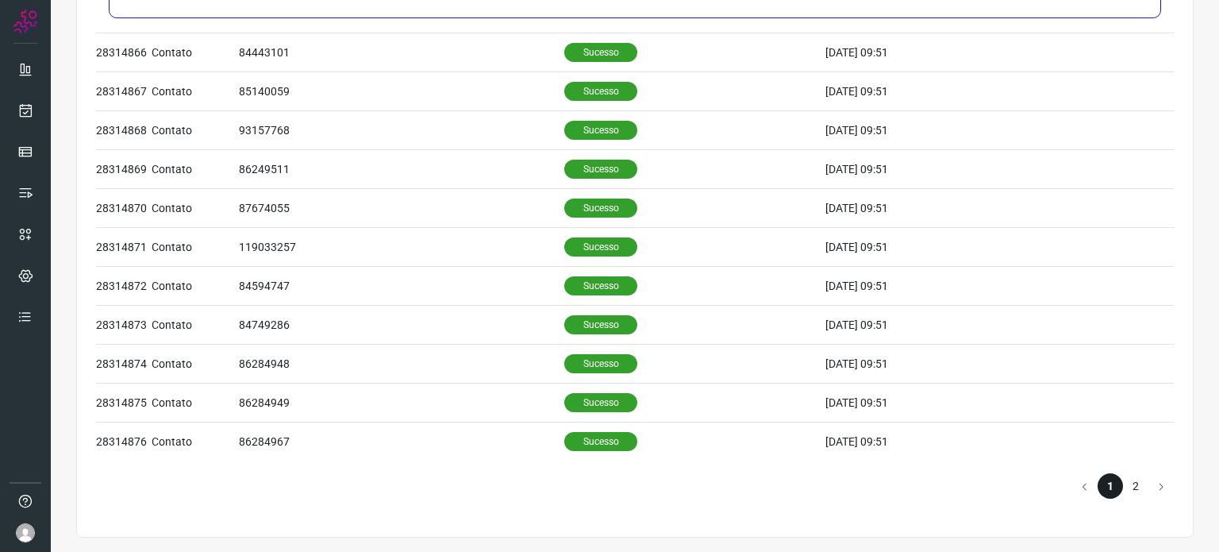
click at [1124, 476] on li "2" at bounding box center [1135, 485] width 25 height 25
